Goal: Transaction & Acquisition: Purchase product/service

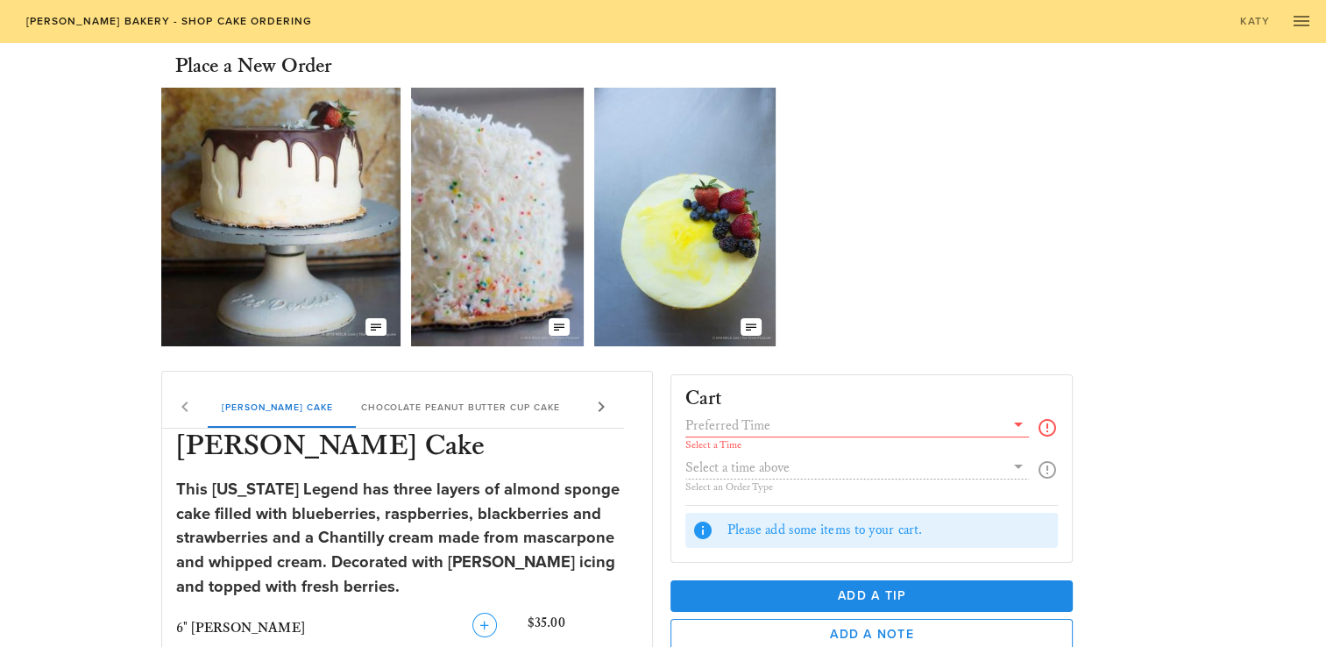
click at [1018, 429] on icon at bounding box center [1018, 424] width 21 height 21
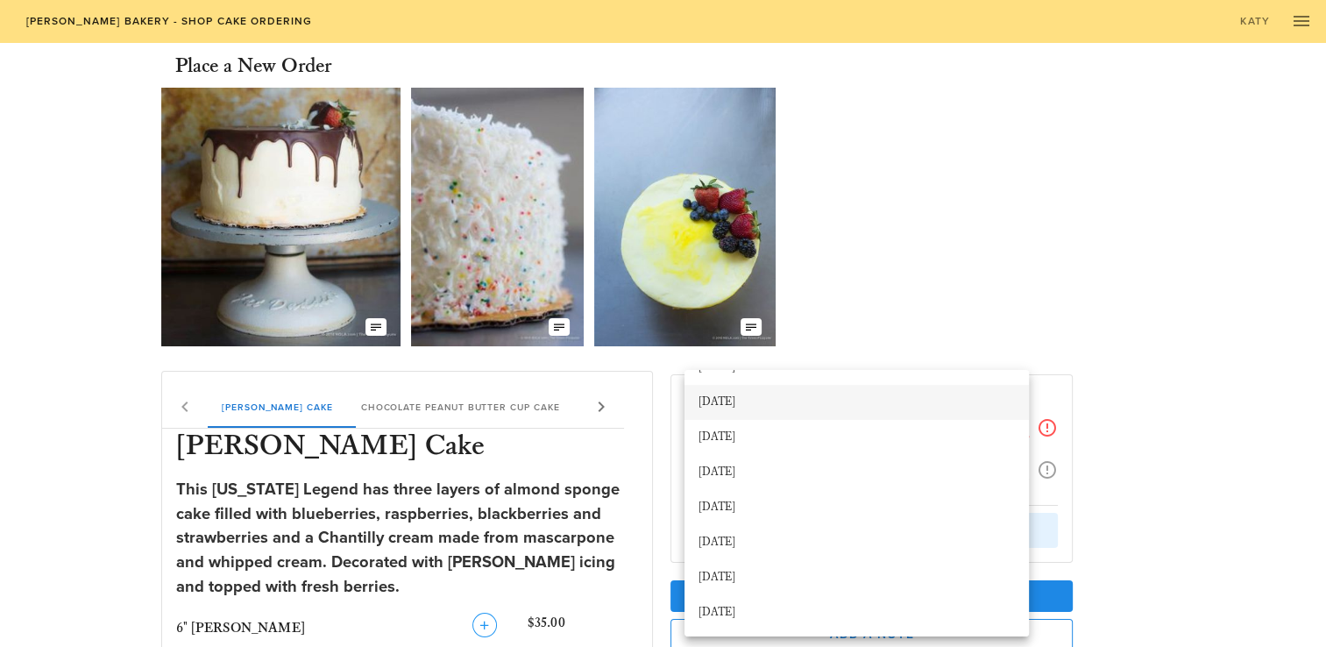
scroll to position [133, 0]
click at [803, 511] on div "[DATE]" at bounding box center [856, 507] width 316 height 14
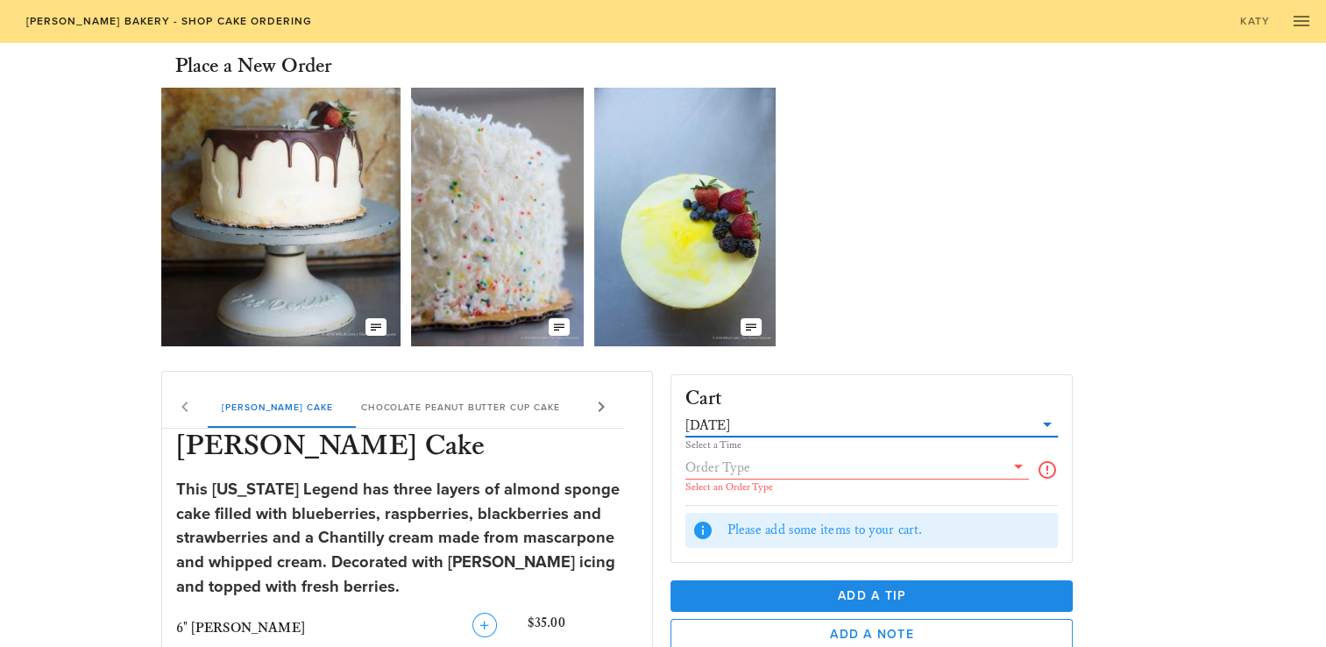
click at [1013, 471] on icon at bounding box center [1018, 466] width 21 height 21
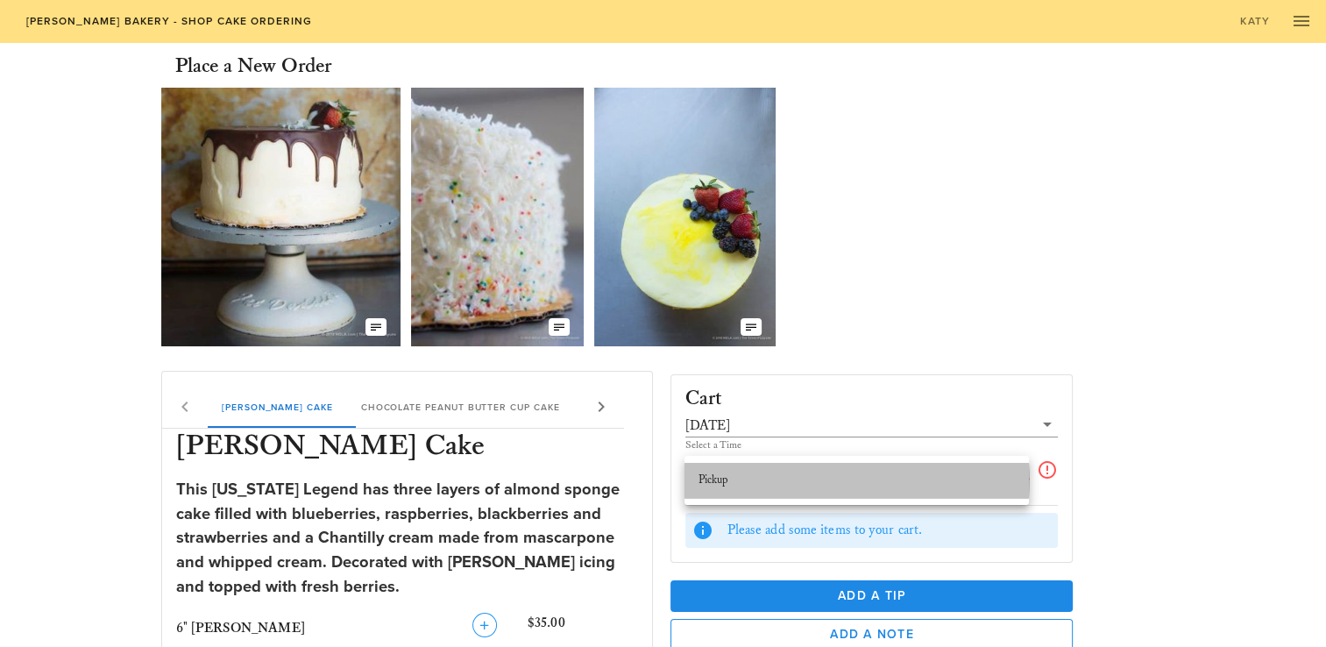
click at [977, 486] on div "Pickup" at bounding box center [856, 480] width 316 height 14
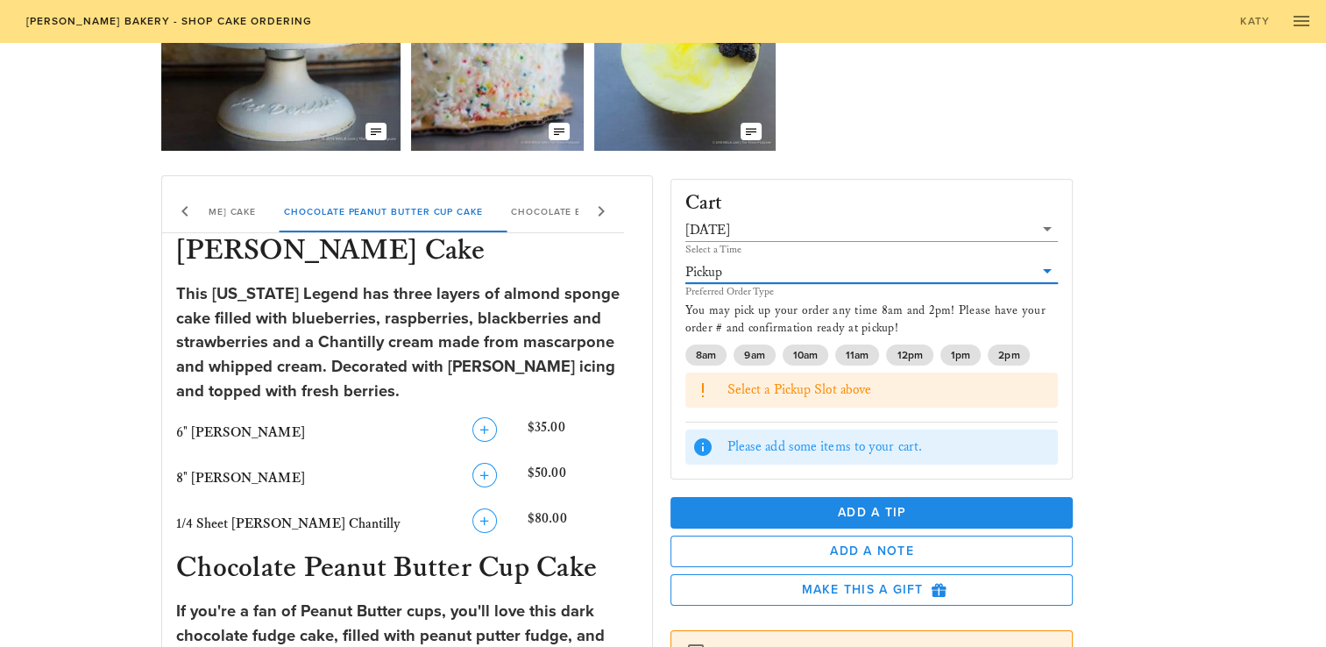
scroll to position [196, 0]
click at [912, 351] on span "12pm" at bounding box center [909, 354] width 25 height 21
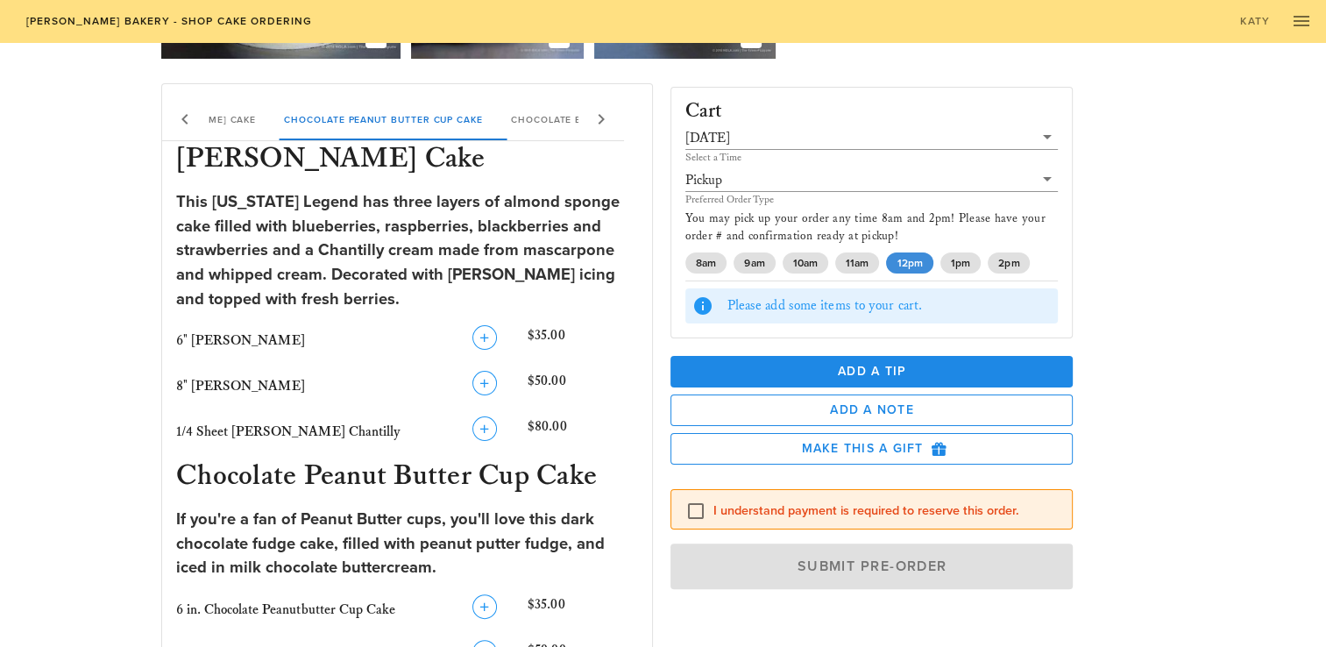
scroll to position [294, 0]
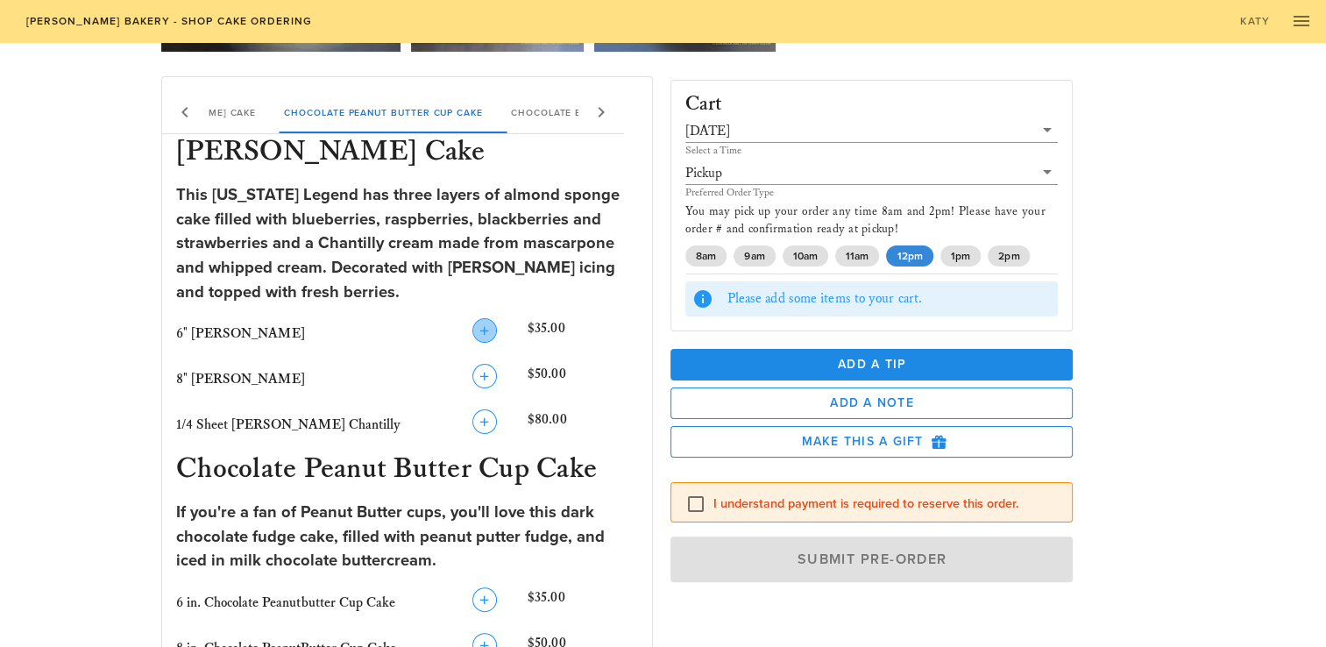
click at [483, 335] on icon "button" at bounding box center [484, 330] width 21 height 21
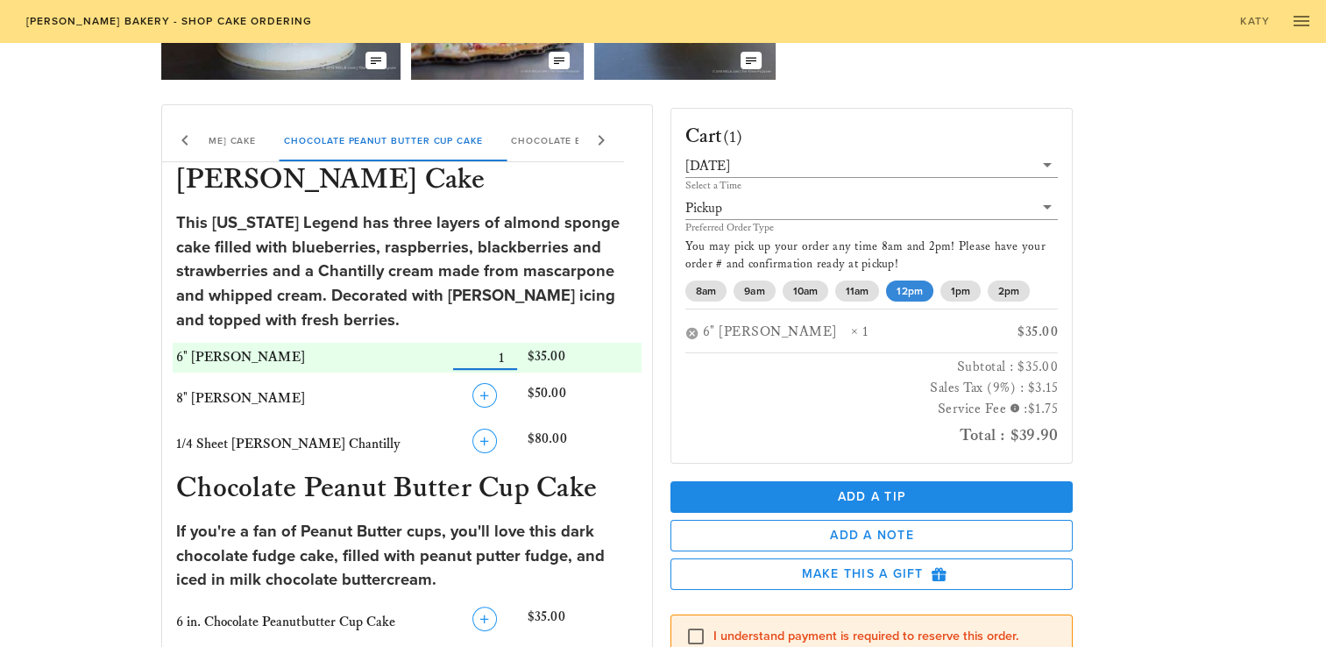
scroll to position [349, 0]
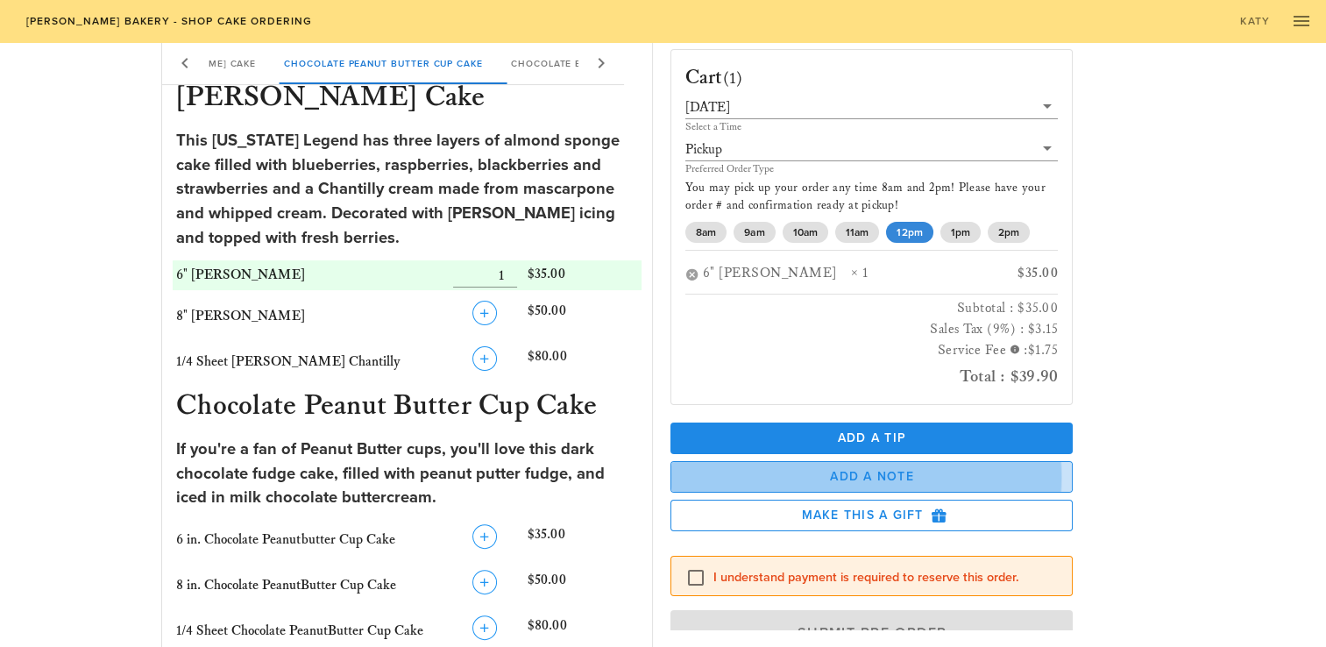
click at [876, 483] on span "Add a Note" at bounding box center [871, 476] width 373 height 15
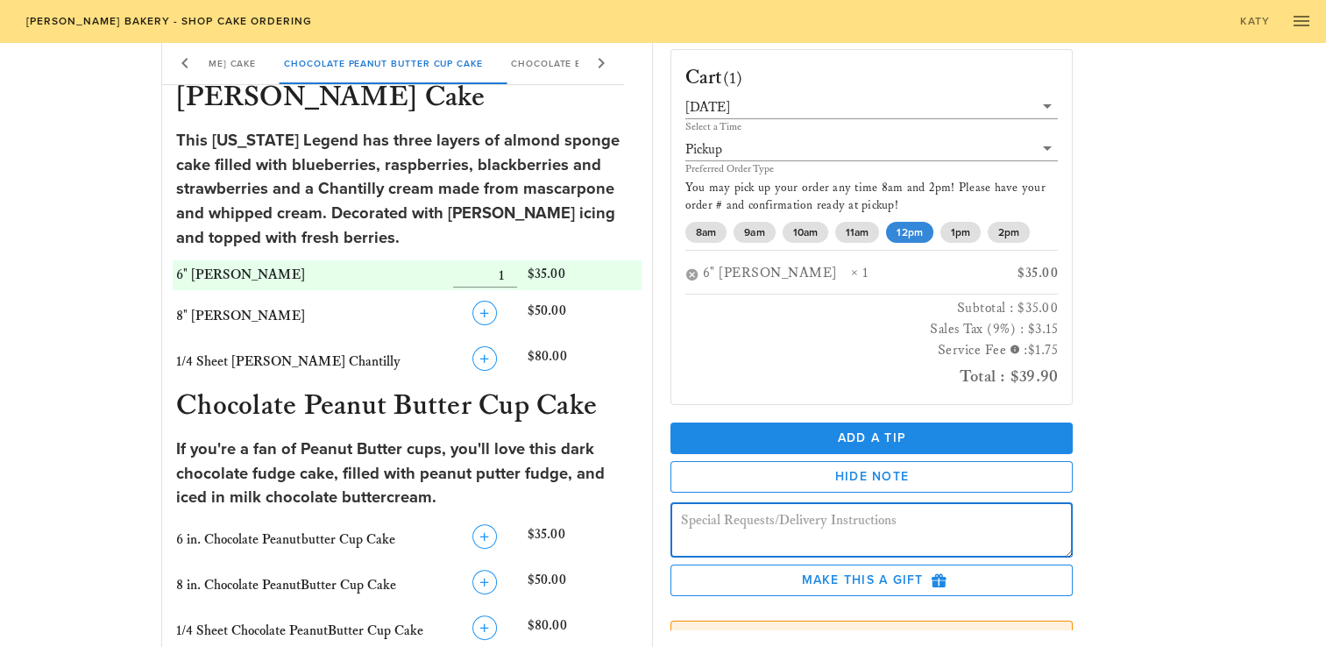
click at [840, 535] on textarea at bounding box center [877, 532] width 393 height 49
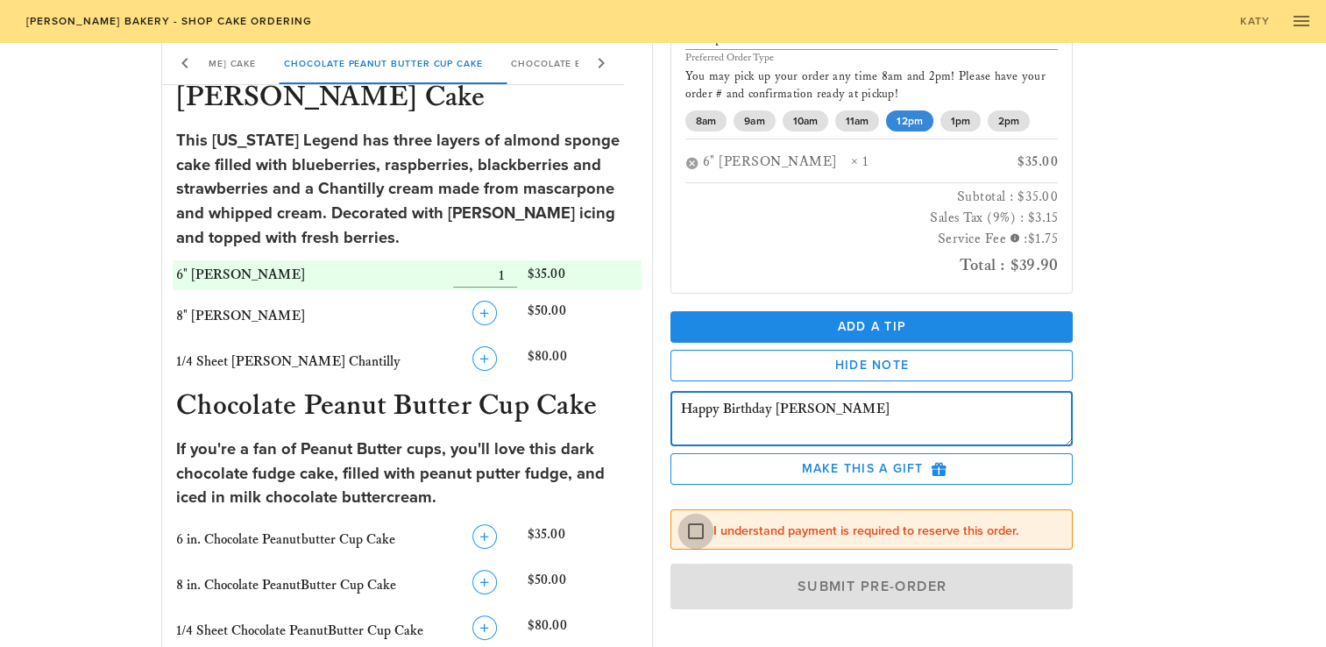
type textarea "Happy Birthday [PERSON_NAME]"
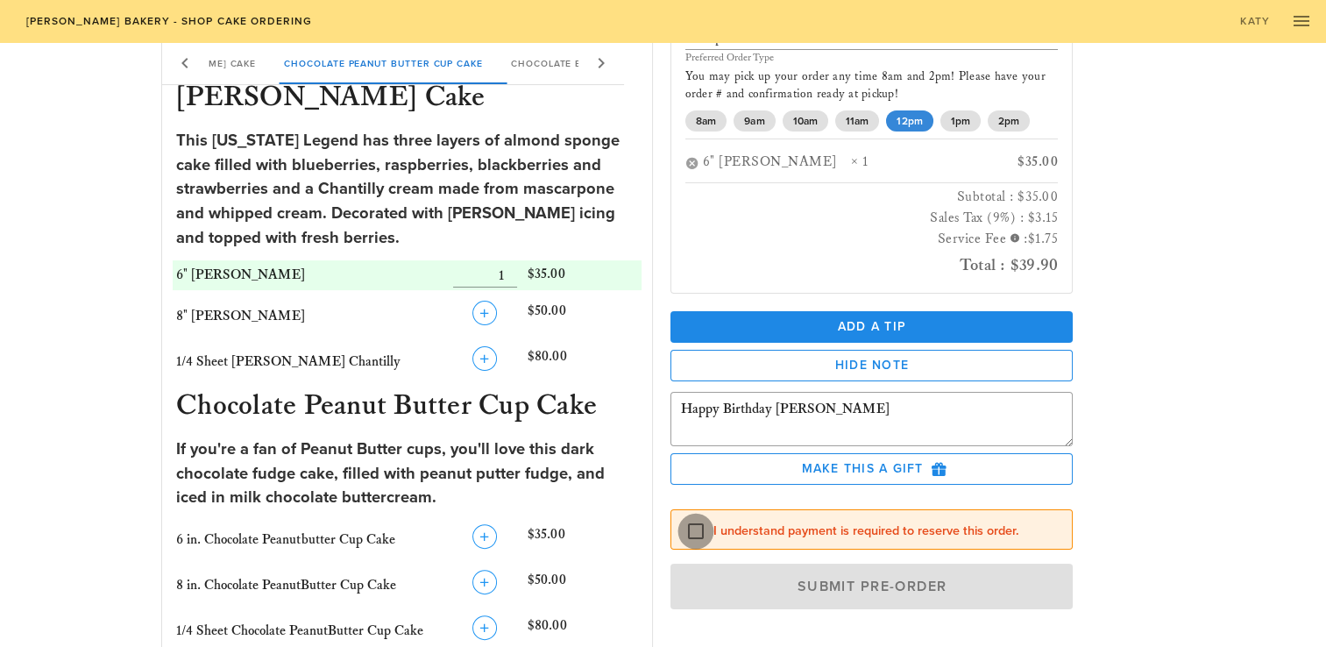
click at [701, 532] on div at bounding box center [696, 531] width 30 height 30
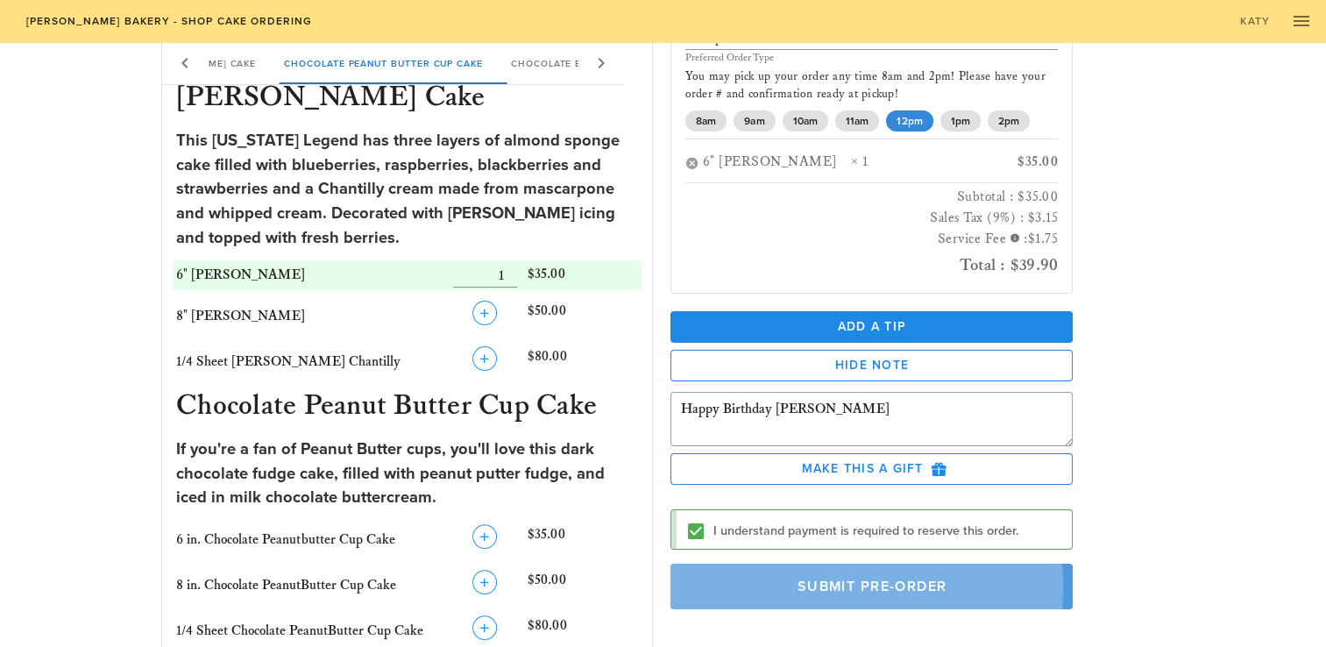
click at [890, 587] on span "Submit Pre-Order" at bounding box center [872, 587] width 363 height 18
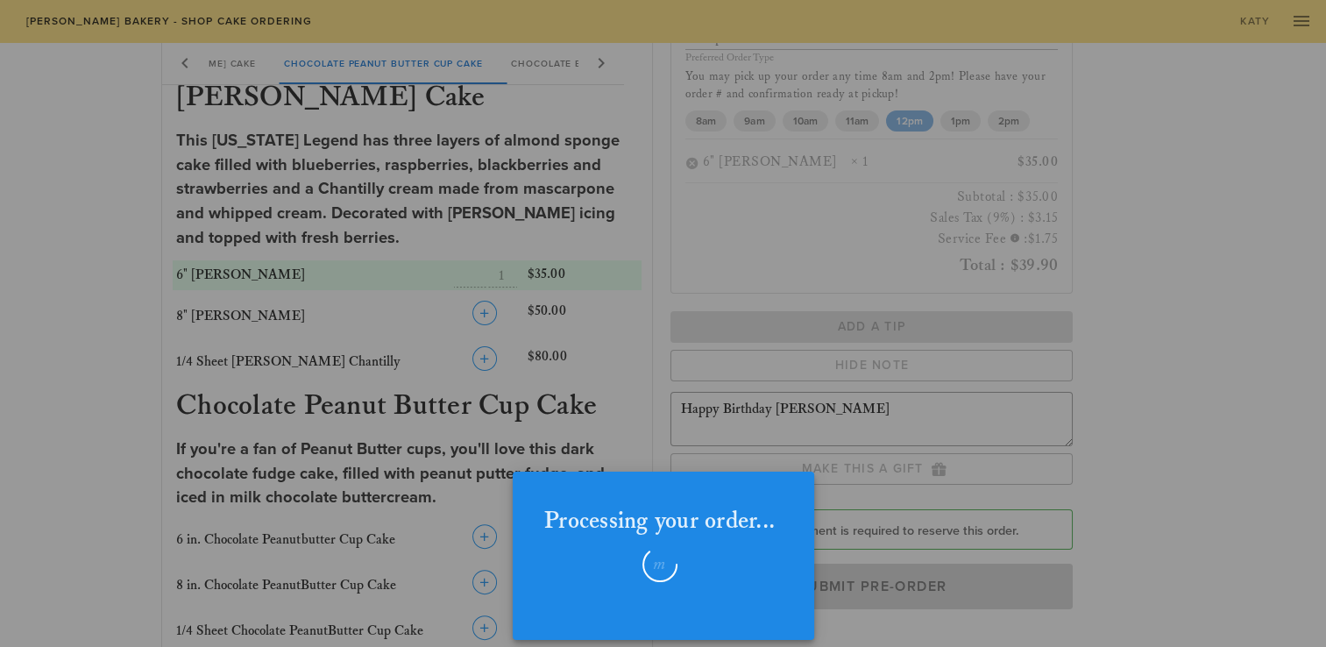
checkbox input "false"
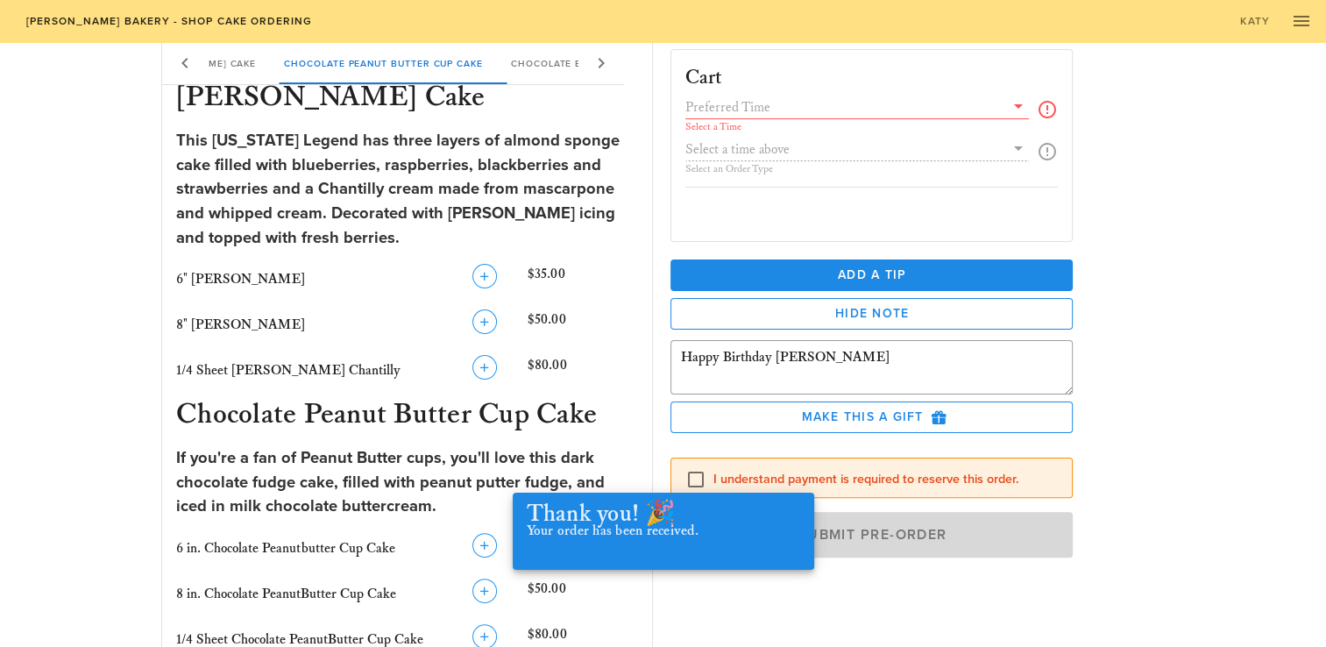
scroll to position [0, 0]
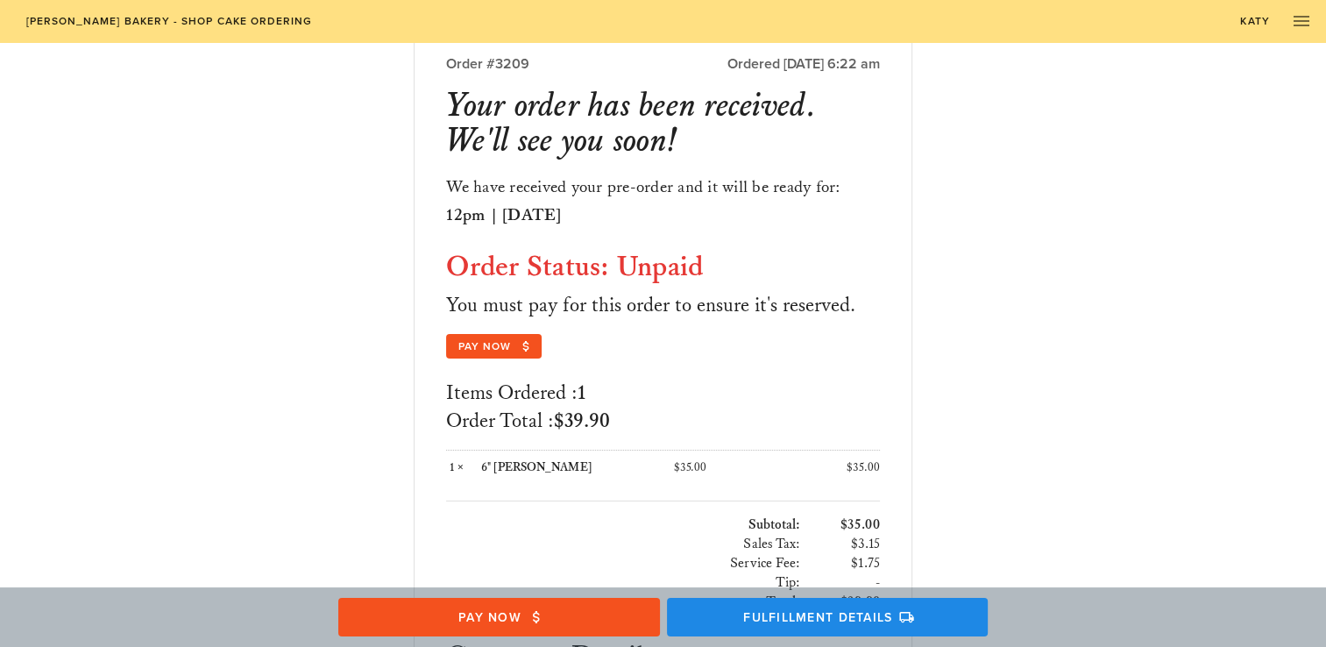
scroll to position [74, 0]
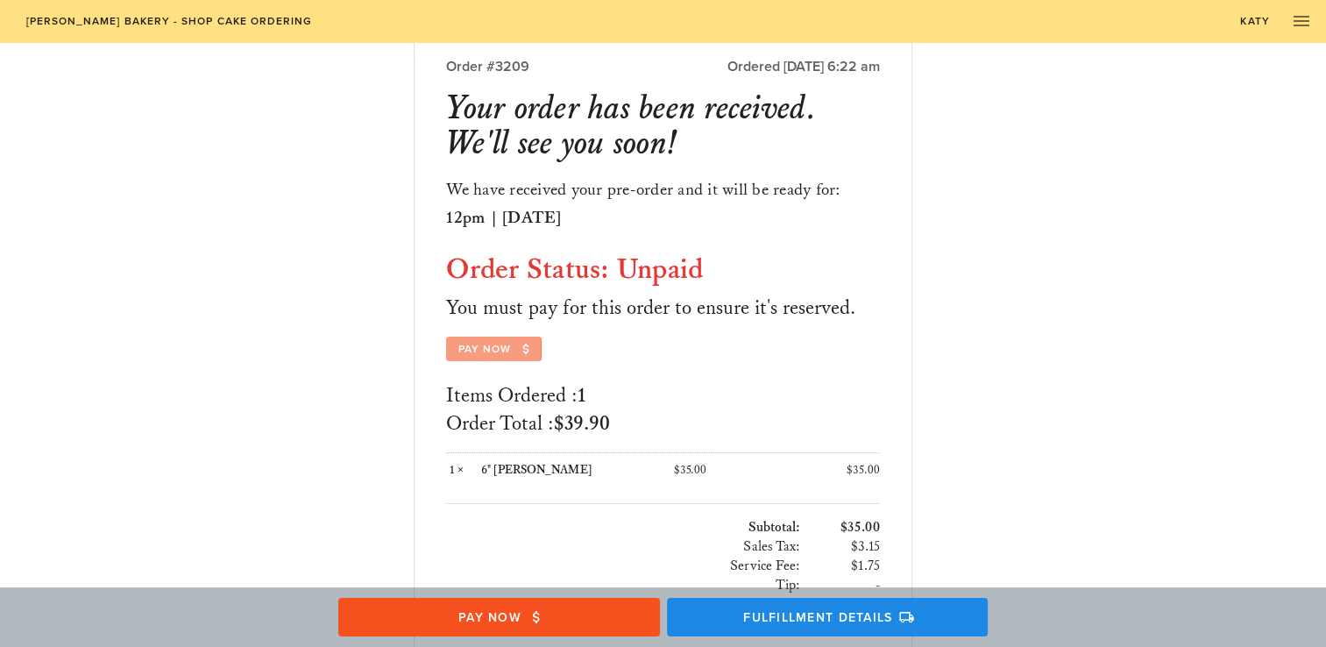
click at [522, 352] on icon "button" at bounding box center [526, 349] width 16 height 16
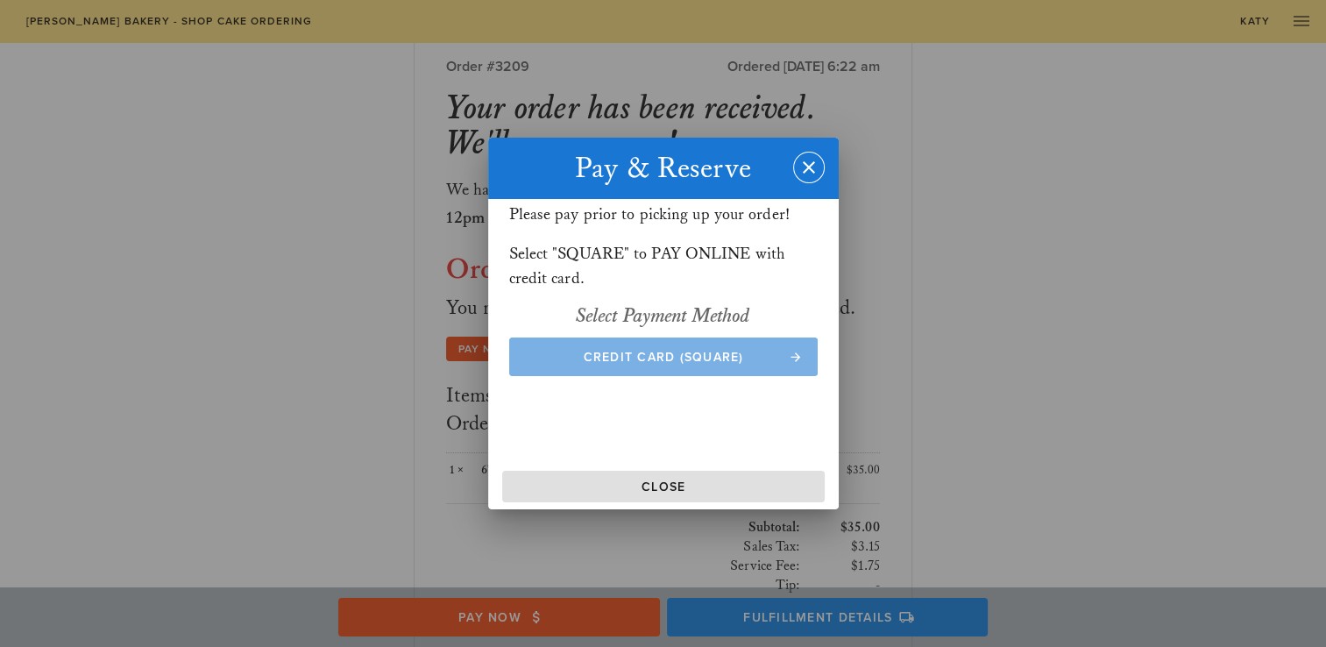
click at [629, 356] on span "Credit Card (Square)" at bounding box center [663, 357] width 274 height 15
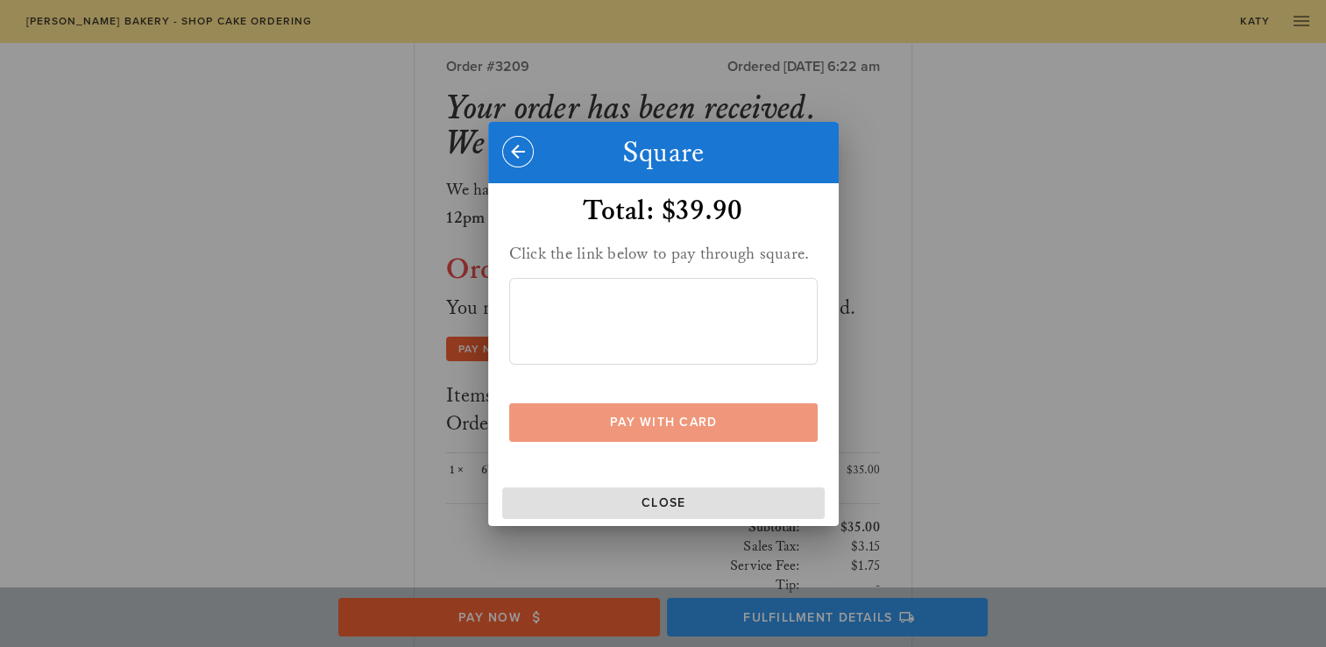
click at [661, 426] on span "Pay With Card" at bounding box center [663, 422] width 274 height 15
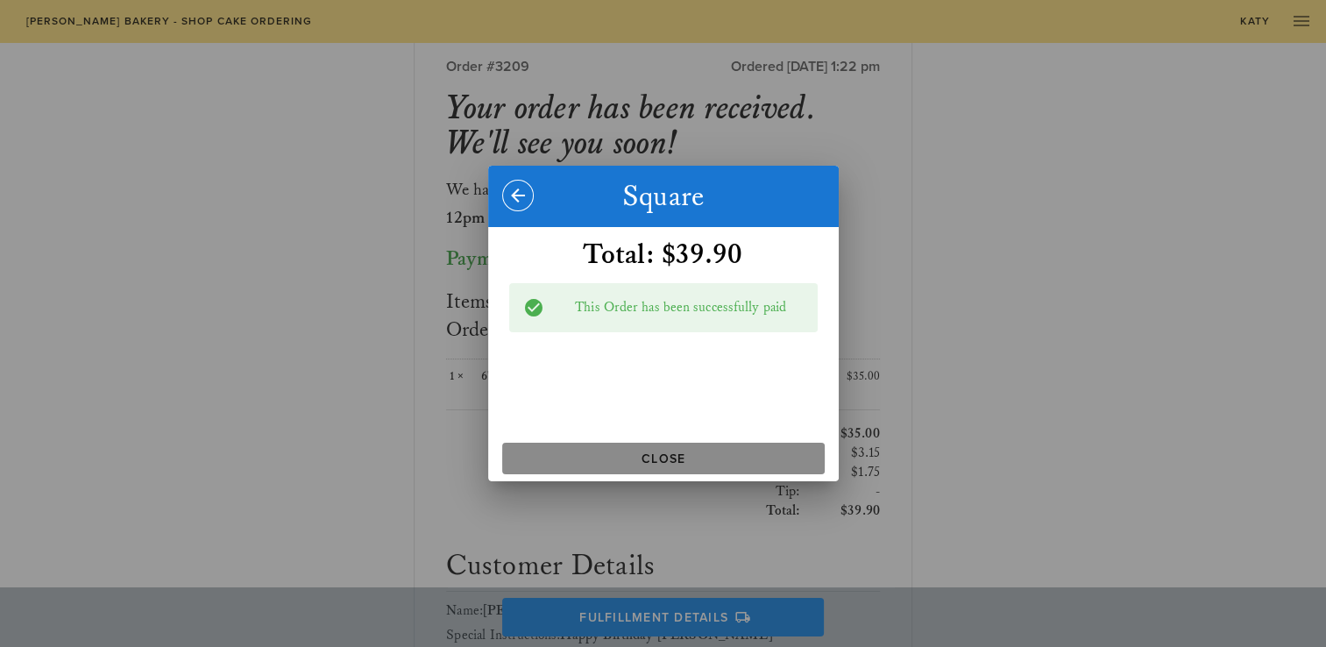
click at [769, 465] on span "Close" at bounding box center [663, 458] width 308 height 15
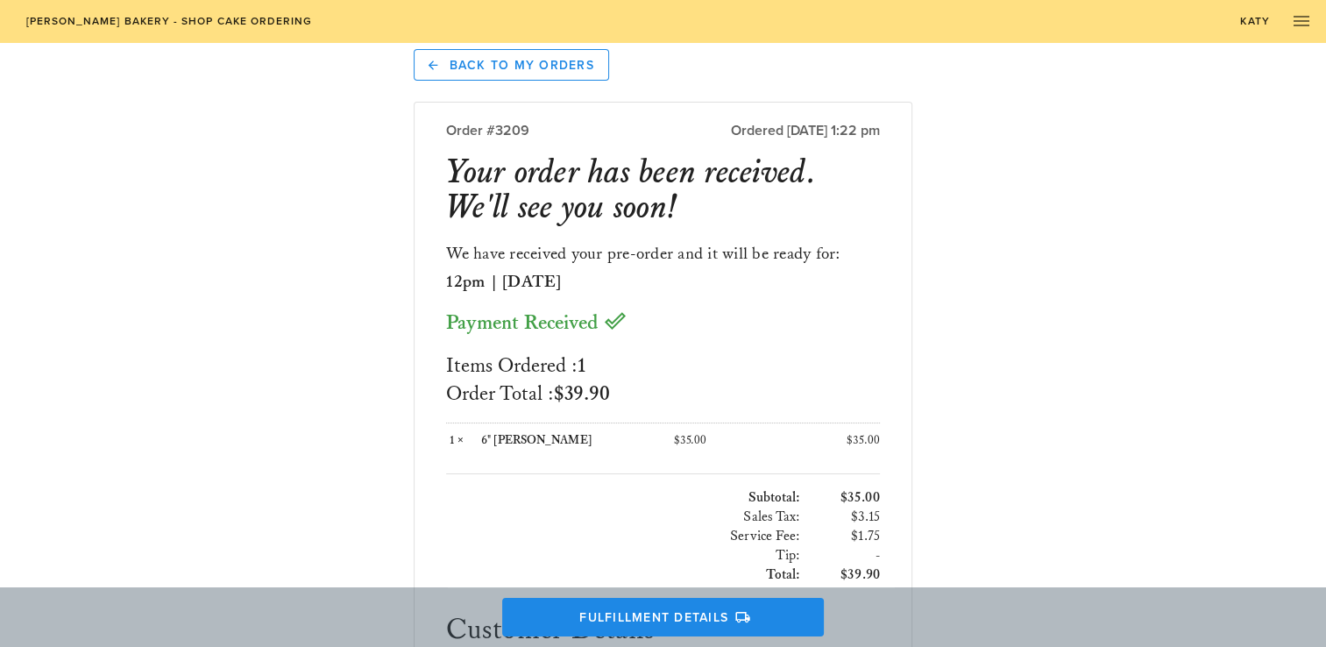
scroll to position [11, 0]
